Goal: Task Accomplishment & Management: Use online tool/utility

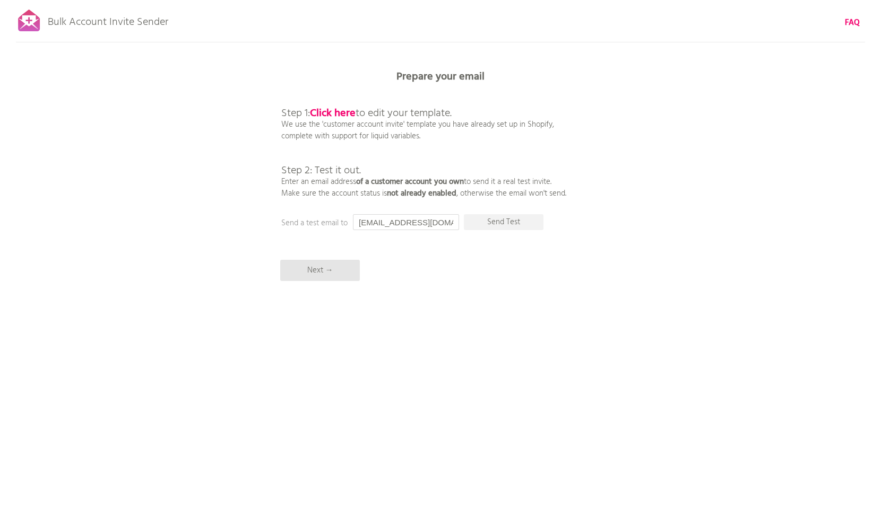
click at [400, 221] on input "[EMAIL_ADDRESS][DOMAIN_NAME]" at bounding box center [406, 222] width 106 height 16
drag, startPoint x: 395, startPoint y: 220, endPoint x: 378, endPoint y: 220, distance: 17.0
click at [378, 220] on input "[EMAIL_ADDRESS][DOMAIN_NAME]" at bounding box center [406, 222] width 106 height 16
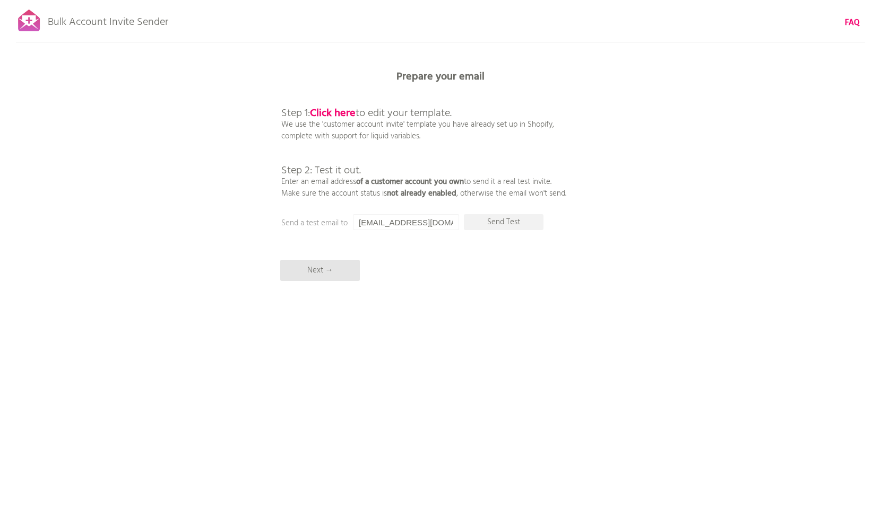
click at [437, 237] on div "Bulk Account Invite Sender FAQ Synced all customers! Pause sending (This can ta…" at bounding box center [440, 185] width 881 height 371
click at [437, 220] on input "[EMAIL_ADDRESS][DOMAIN_NAME]" at bounding box center [406, 222] width 106 height 16
click at [420, 232] on div "Bulk Account Invite Sender FAQ Synced all customers! Pause sending (This can ta…" at bounding box center [440, 185] width 881 height 371
click at [412, 226] on input "[EMAIL_ADDRESS][DOMAIN_NAME]" at bounding box center [406, 222] width 106 height 16
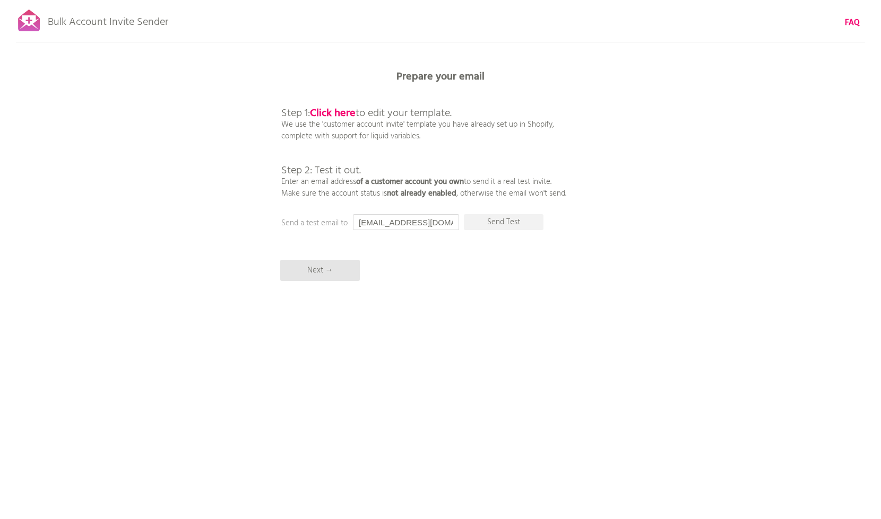
click at [412, 226] on input "[EMAIL_ADDRESS][DOMAIN_NAME]" at bounding box center [406, 222] width 106 height 16
type input "raytcw@gmail.com"
click at [515, 221] on p "Send Test" at bounding box center [504, 222] width 80 height 16
click at [333, 109] on b "Click here" at bounding box center [333, 113] width 46 height 17
click at [329, 167] on span "Step 2: Test it out." at bounding box center [321, 170] width 80 height 17
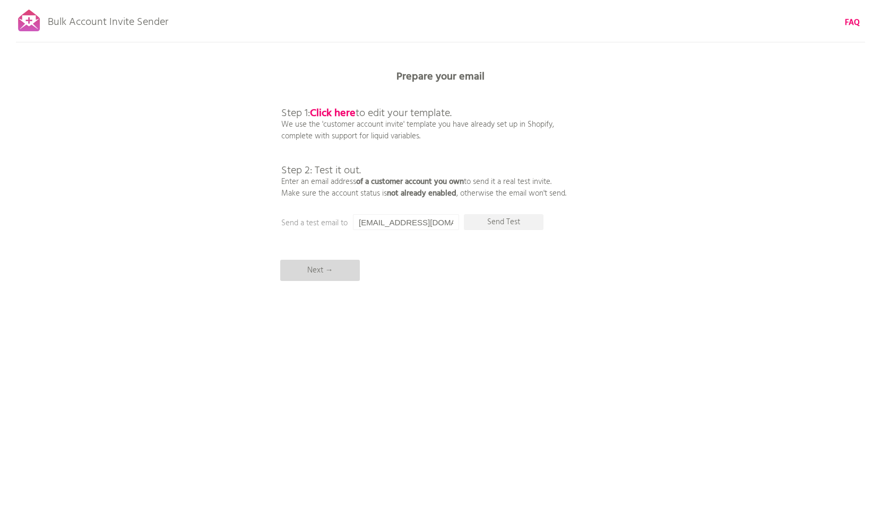
click at [321, 270] on p "Next →" at bounding box center [320, 270] width 80 height 21
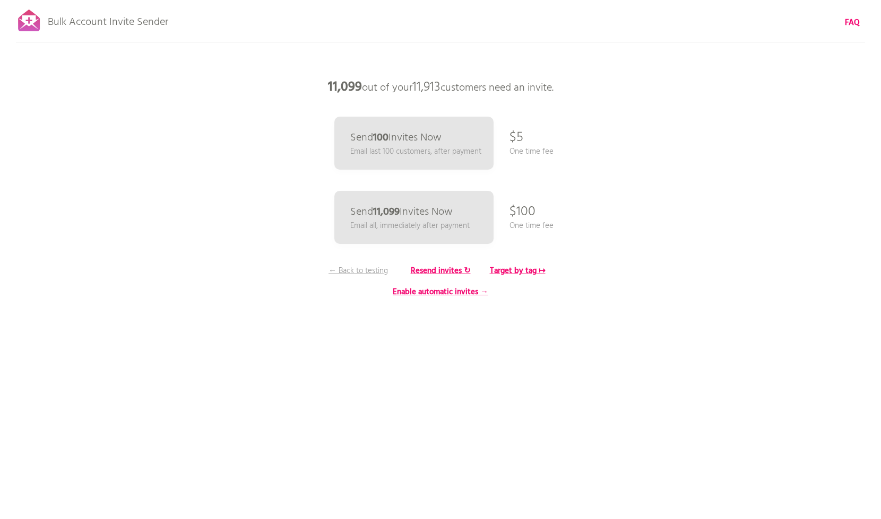
click at [800, 13] on div "Bulk Account Invite Sender FAQ Synced all customers! Pause sending (This can ta…" at bounding box center [440, 185] width 881 height 371
click at [800, 20] on b "FAQ" at bounding box center [851, 22] width 15 height 13
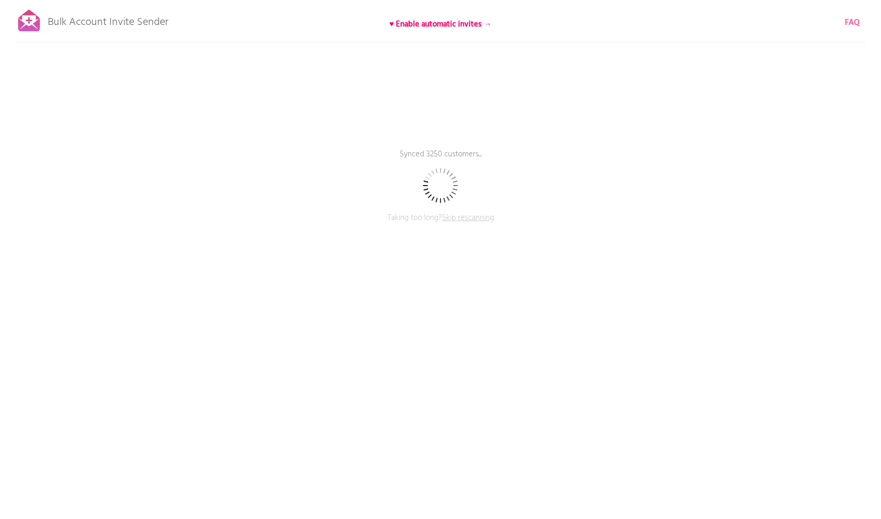
click at [847, 22] on b "FAQ" at bounding box center [851, 22] width 15 height 13
